Goal: Find specific page/section: Find specific page/section

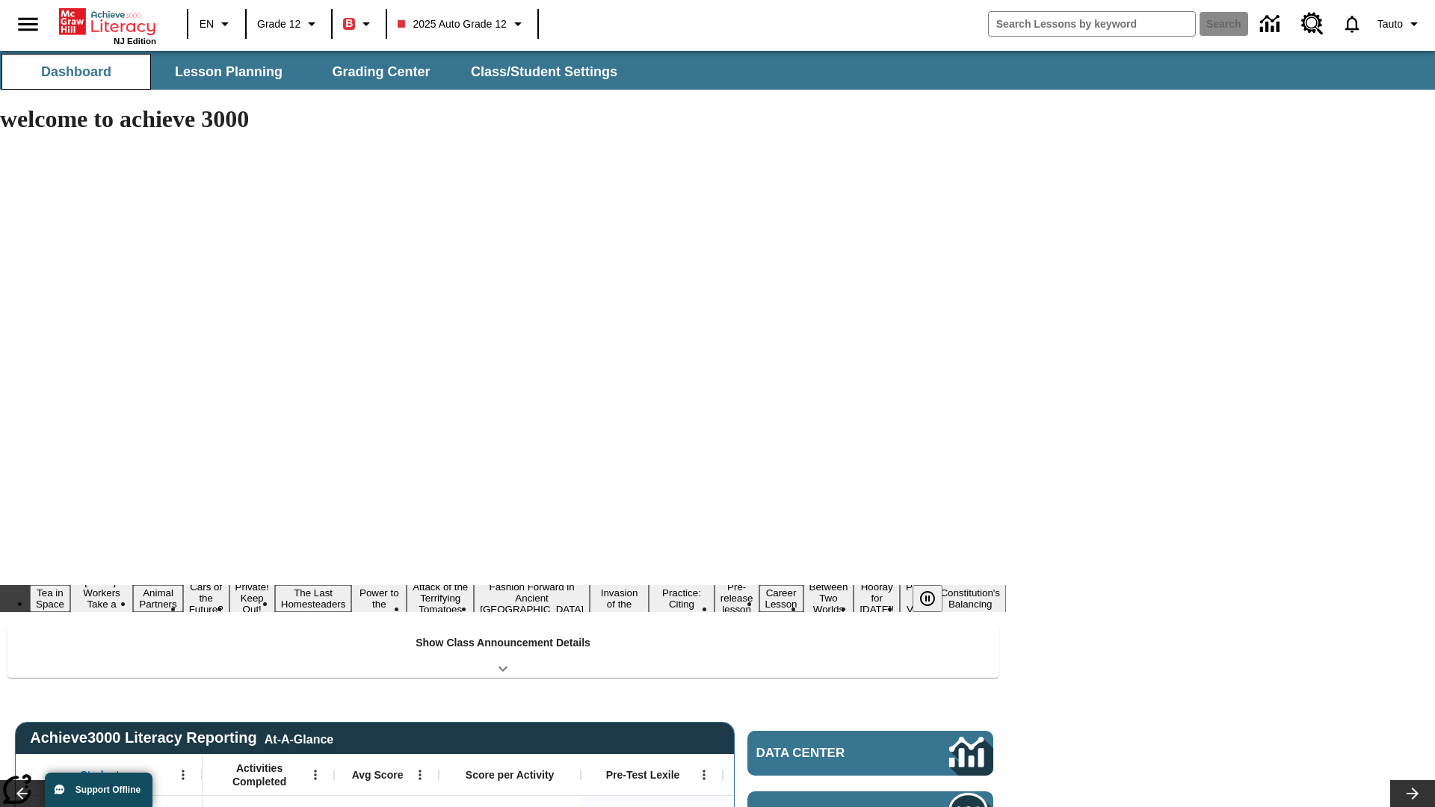
click at [76, 72] on span "Dashboard" at bounding box center [76, 72] width 70 height 17
click at [229, 72] on span "Lesson Planning" at bounding box center [229, 72] width 108 height 17
